Goal: Task Accomplishment & Management: Manage account settings

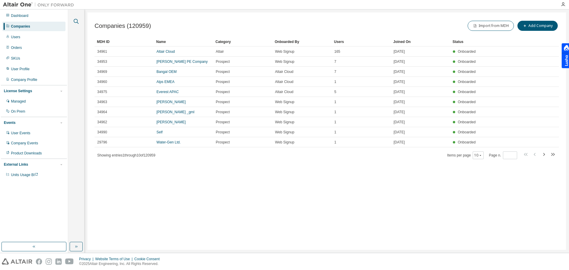
click at [79, 20] on icon "button" at bounding box center [76, 21] width 7 height 7
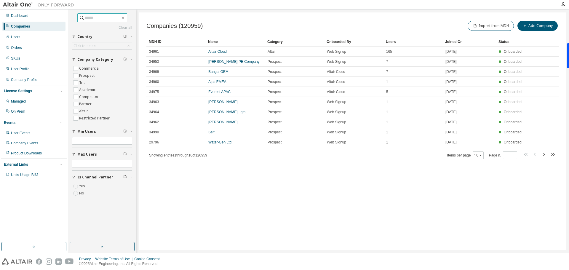
click at [90, 18] on input "text" at bounding box center [103, 18] width 36 height 6
type input "*"
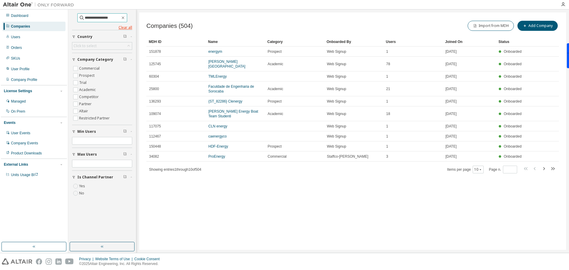
type input "**********"
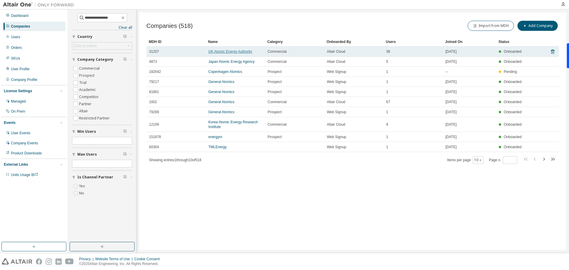
click at [236, 52] on link "UK Atomic Energy Authority" at bounding box center [230, 52] width 44 height 4
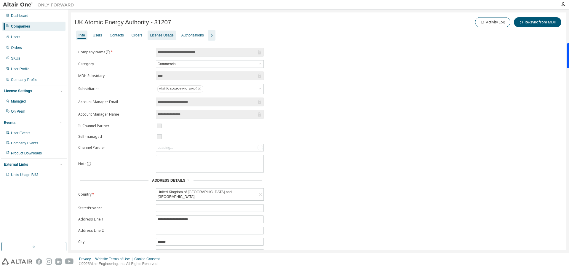
click at [164, 37] on div "License Usage" at bounding box center [161, 35] width 23 height 5
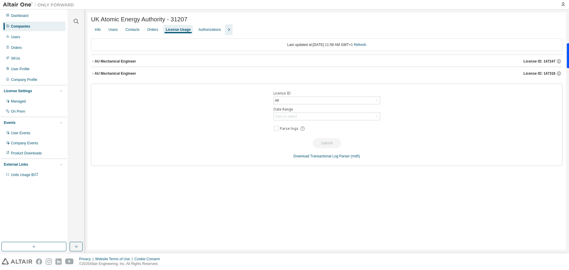
click at [260, 74] on div "AU Mechanical Engineer License ID: 147318" at bounding box center [329, 73] width 468 height 5
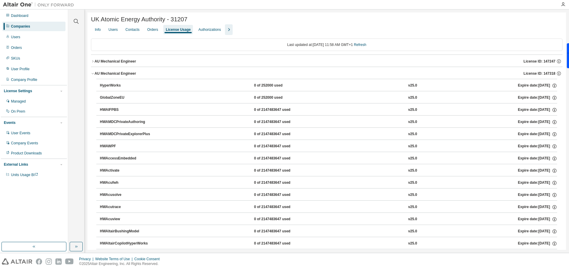
click at [258, 76] on div "AU Mechanical Engineer License ID: 147318" at bounding box center [329, 73] width 468 height 5
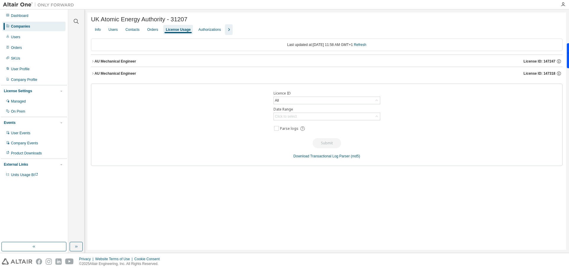
click at [258, 62] on div "AU Mechanical Engineer License ID: 147247" at bounding box center [329, 61] width 468 height 5
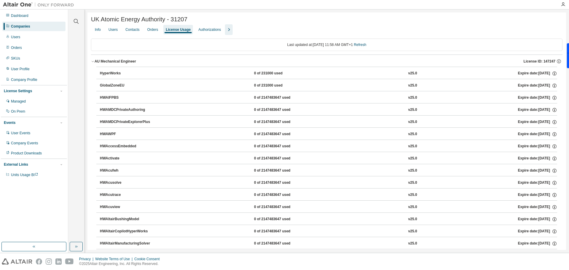
click at [258, 62] on div "AU Mechanical Engineer License ID: 147247" at bounding box center [329, 61] width 468 height 5
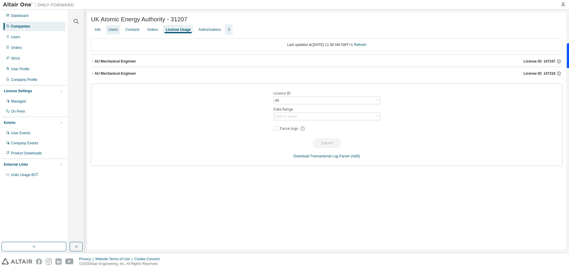
click at [116, 30] on div "Users" at bounding box center [113, 29] width 9 height 5
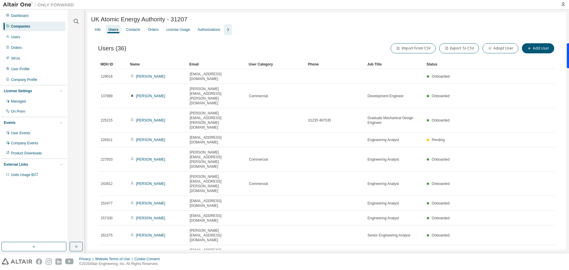
click at [542, 264] on icon "button" at bounding box center [540, 267] width 7 height 7
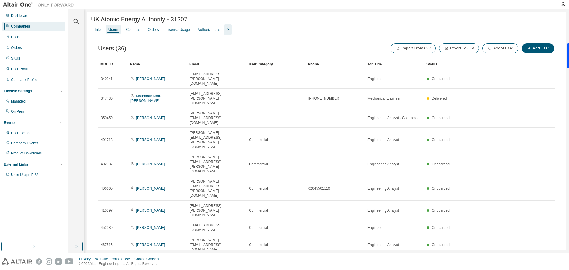
type input "*"
